Goal: Task Accomplishment & Management: Use online tool/utility

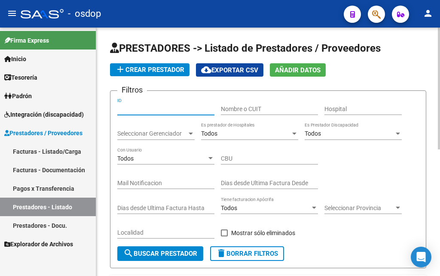
paste input "243718"
type input "243718"
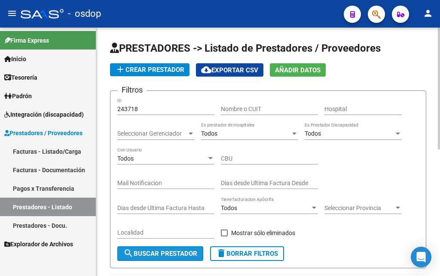
click at [167, 258] on button "search Buscar Prestador" at bounding box center [160, 253] width 86 height 15
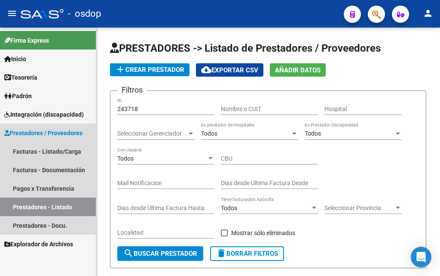
click at [60, 135] on span "Prestadores / Proveedores" at bounding box center [43, 132] width 78 height 9
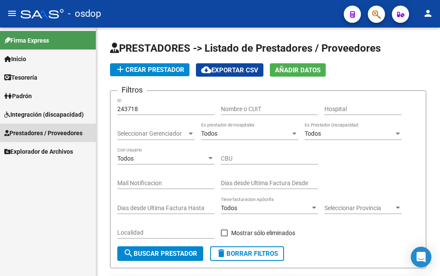
click at [29, 135] on span "Prestadores / Proveedores" at bounding box center [43, 132] width 78 height 9
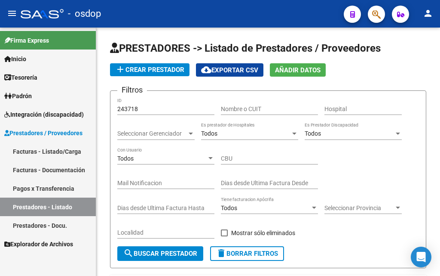
click at [30, 152] on link "Facturas - Listado/Carga" at bounding box center [48, 151] width 96 height 18
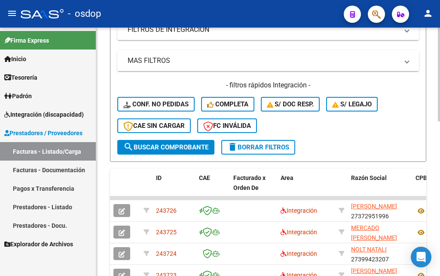
scroll to position [215, 0]
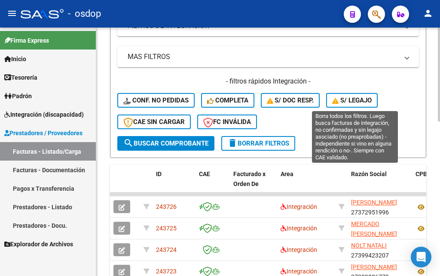
click at [360, 103] on span "S/ legajo" at bounding box center [352, 100] width 40 height 8
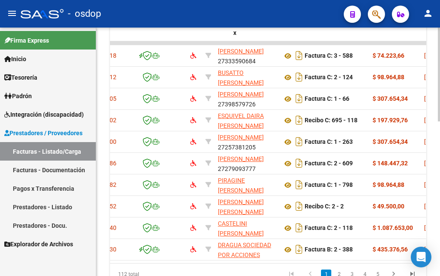
scroll to position [0, 0]
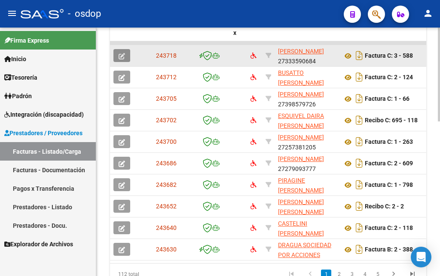
click at [125, 60] on button "button" at bounding box center [122, 55] width 17 height 13
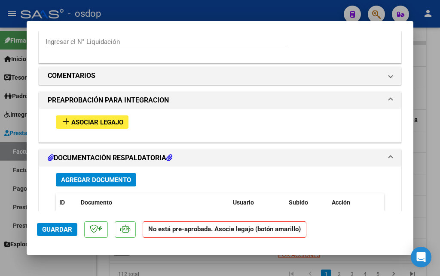
scroll to position [774, 0]
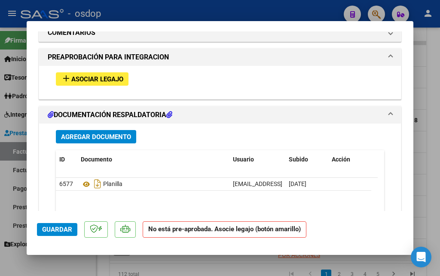
click at [77, 80] on span "Asociar Legajo" at bounding box center [97, 79] width 52 height 8
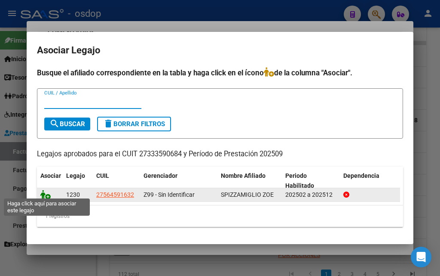
click at [43, 191] on icon at bounding box center [45, 194] width 10 height 9
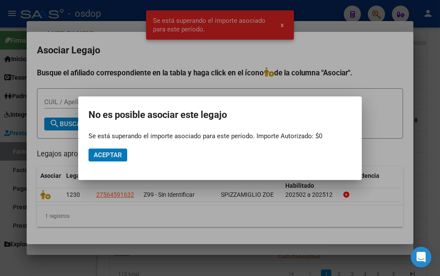
click at [283, 25] on div at bounding box center [220, 138] width 440 height 276
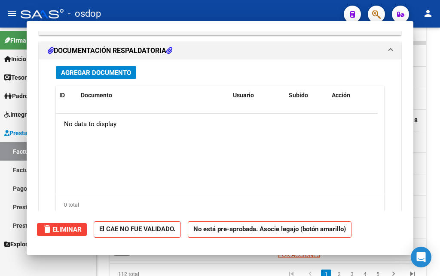
scroll to position [0, 0]
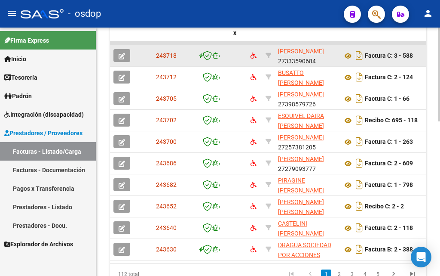
click at [124, 57] on icon "button" at bounding box center [122, 56] width 6 height 6
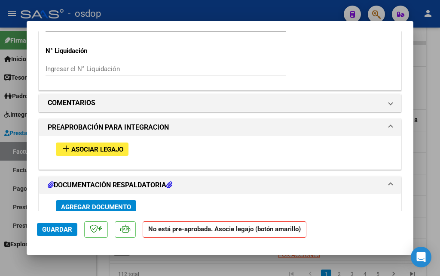
scroll to position [731, 0]
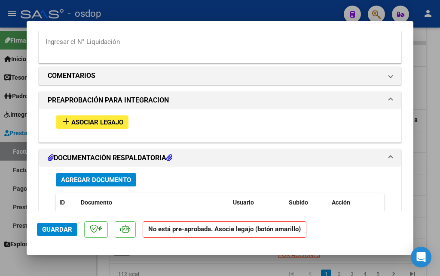
click at [85, 121] on span "Asociar Legajo" at bounding box center [97, 122] width 52 height 8
